Goal: Information Seeking & Learning: Learn about a topic

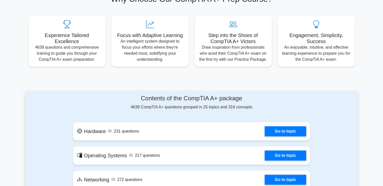
scroll to position [227, 0]
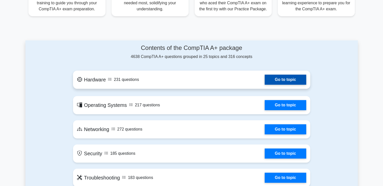
click at [283, 78] on link "Go to topic" at bounding box center [285, 80] width 41 height 10
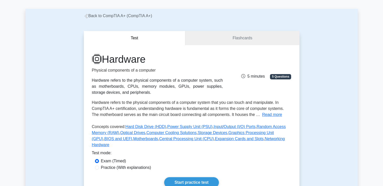
scroll to position [25, 0]
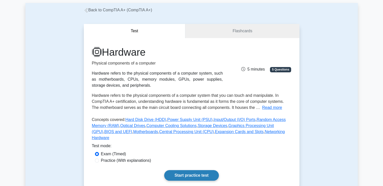
click at [177, 170] on link "Start practice test" at bounding box center [191, 175] width 55 height 11
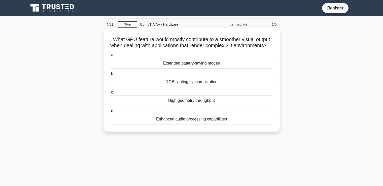
click at [192, 106] on div "High geometry throughput" at bounding box center [191, 100] width 163 height 11
click at [110, 94] on input "c. High geometry throughput" at bounding box center [110, 92] width 0 height 3
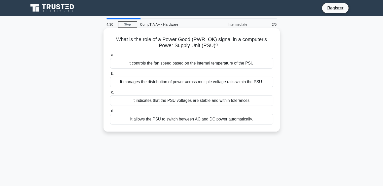
click at [179, 120] on div "It allows the PSU to switch between AC and DC power automatically." at bounding box center [191, 119] width 163 height 11
click at [110, 113] on input "d. It allows the PSU to switch between AC and DC power automatically." at bounding box center [110, 110] width 0 height 3
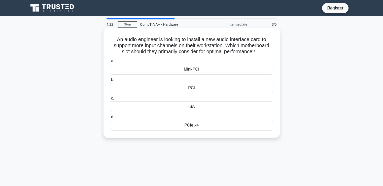
click at [190, 72] on div "Mini-PCI" at bounding box center [191, 69] width 163 height 11
click at [110, 63] on input "a. Mini-PCI" at bounding box center [110, 60] width 0 height 3
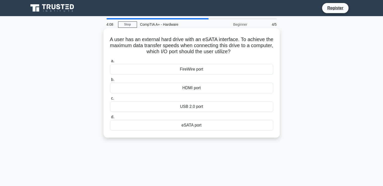
click at [208, 88] on div "HDMI port" at bounding box center [191, 88] width 163 height 11
click at [110, 81] on input "b. HDMI port" at bounding box center [110, 79] width 0 height 3
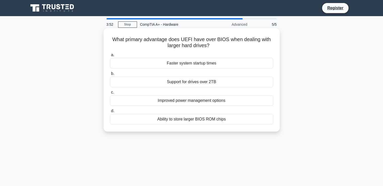
click at [189, 102] on div "Improved power management options" at bounding box center [191, 100] width 163 height 11
click at [110, 94] on input "c. Improved power management options" at bounding box center [110, 92] width 0 height 3
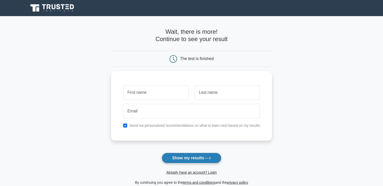
click at [186, 160] on button "Show my results" at bounding box center [191, 158] width 59 height 11
